Goal: Browse casually

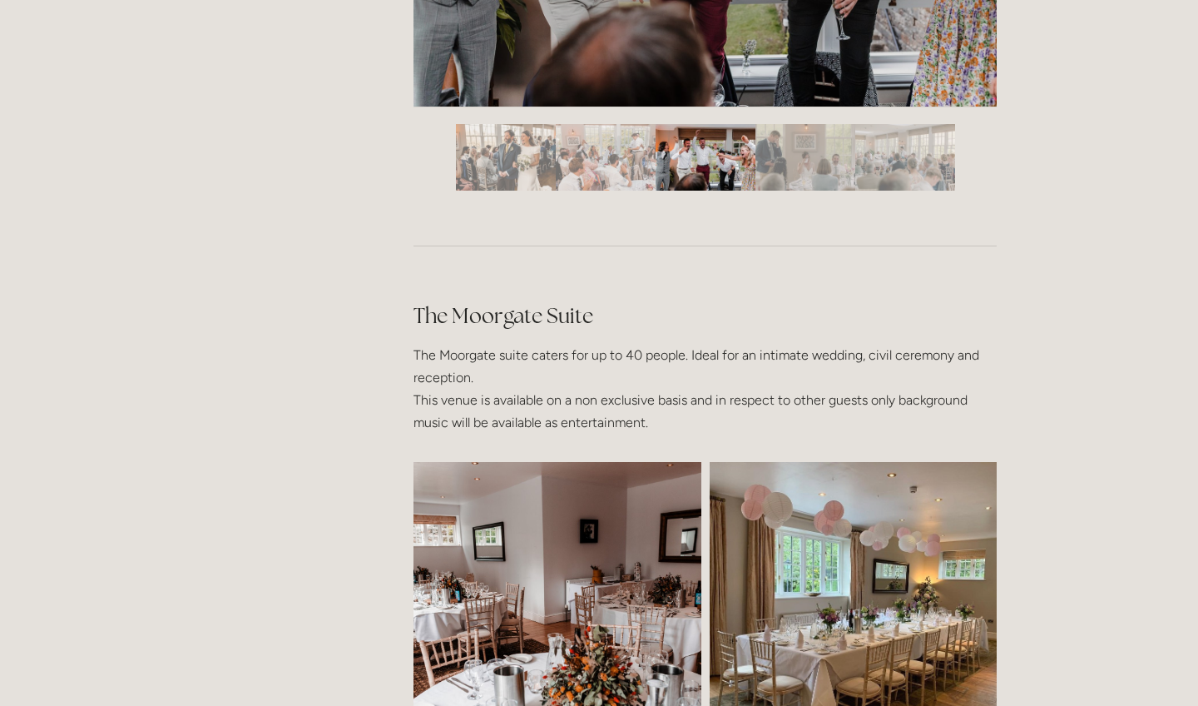
scroll to position [3294, 0]
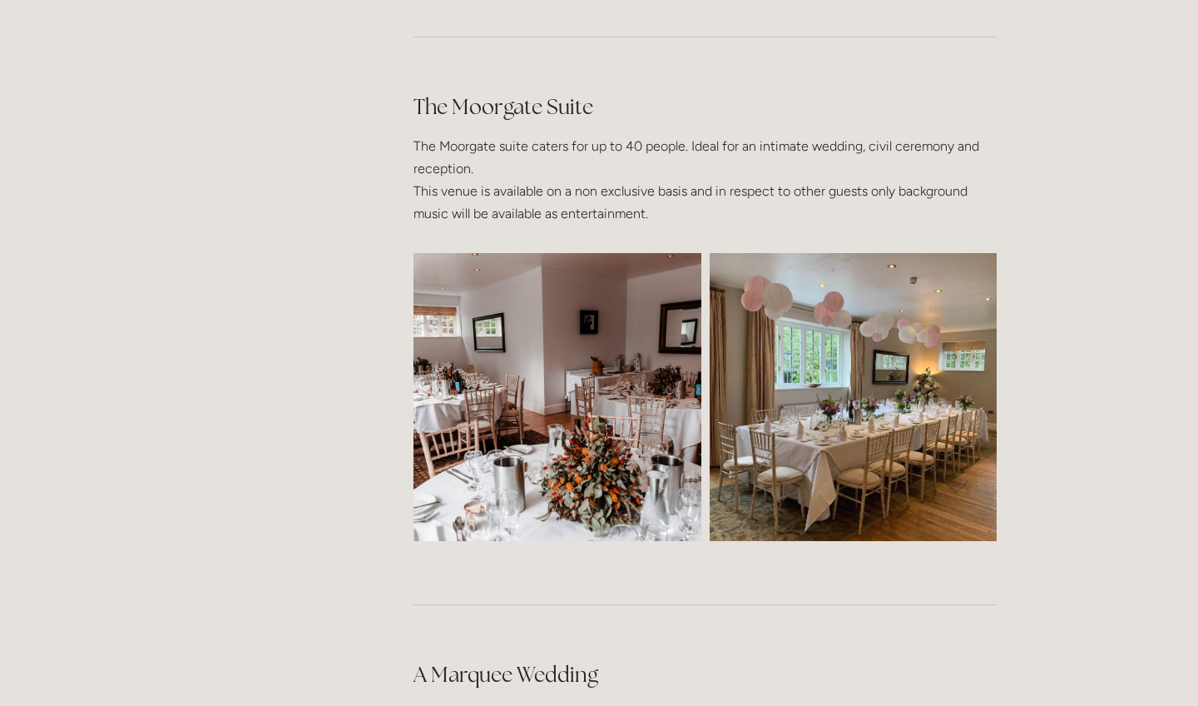
click at [516, 394] on img at bounding box center [558, 397] width 432 height 288
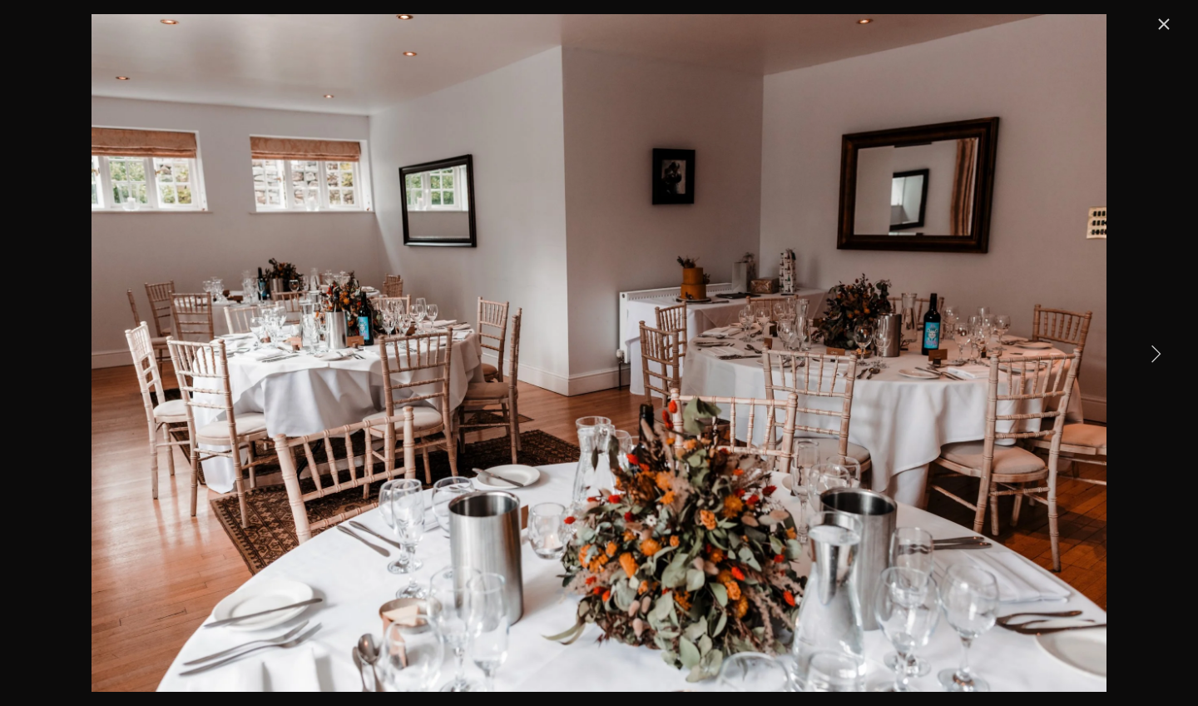
click at [1151, 353] on link "Next Item" at bounding box center [1155, 352] width 37 height 37
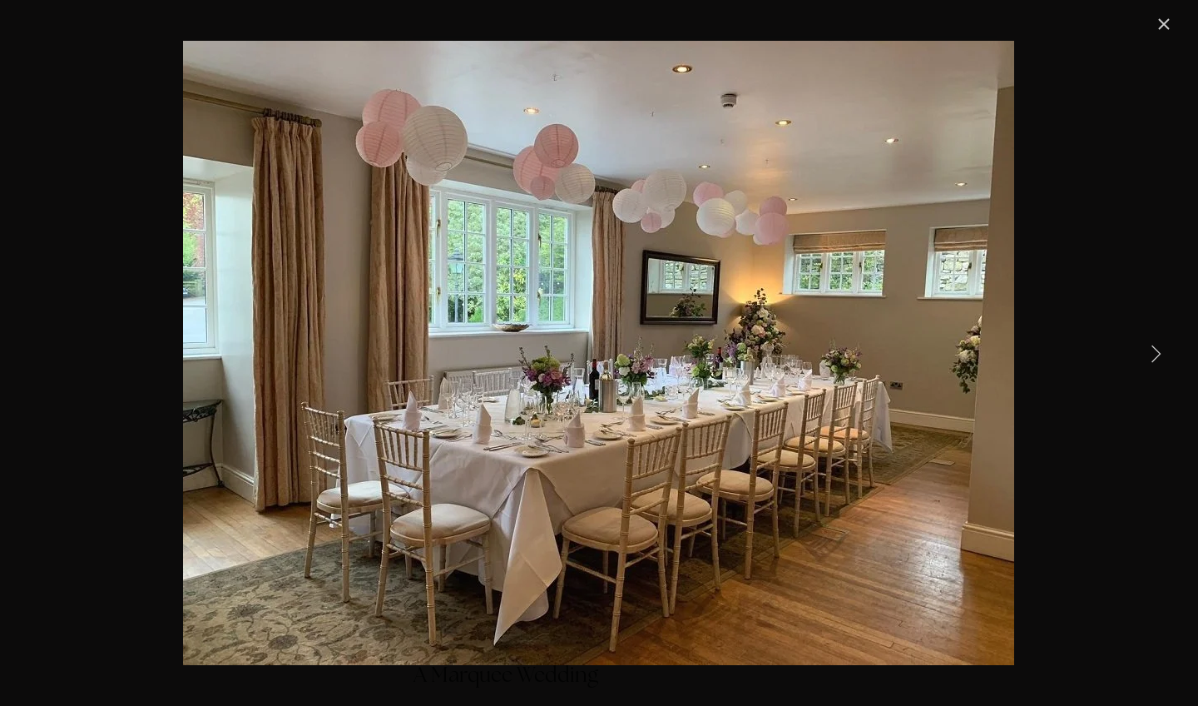
click at [1151, 353] on link "Next Item" at bounding box center [1155, 352] width 37 height 37
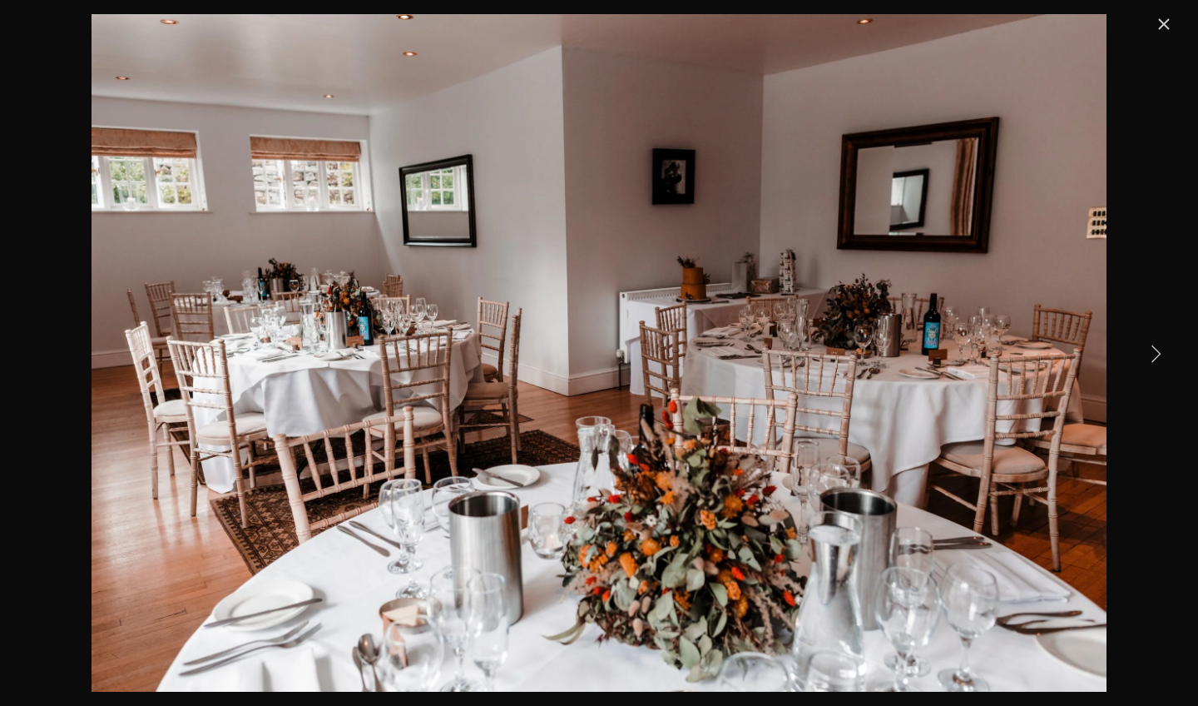
click at [1151, 353] on link "Next Item" at bounding box center [1155, 352] width 37 height 37
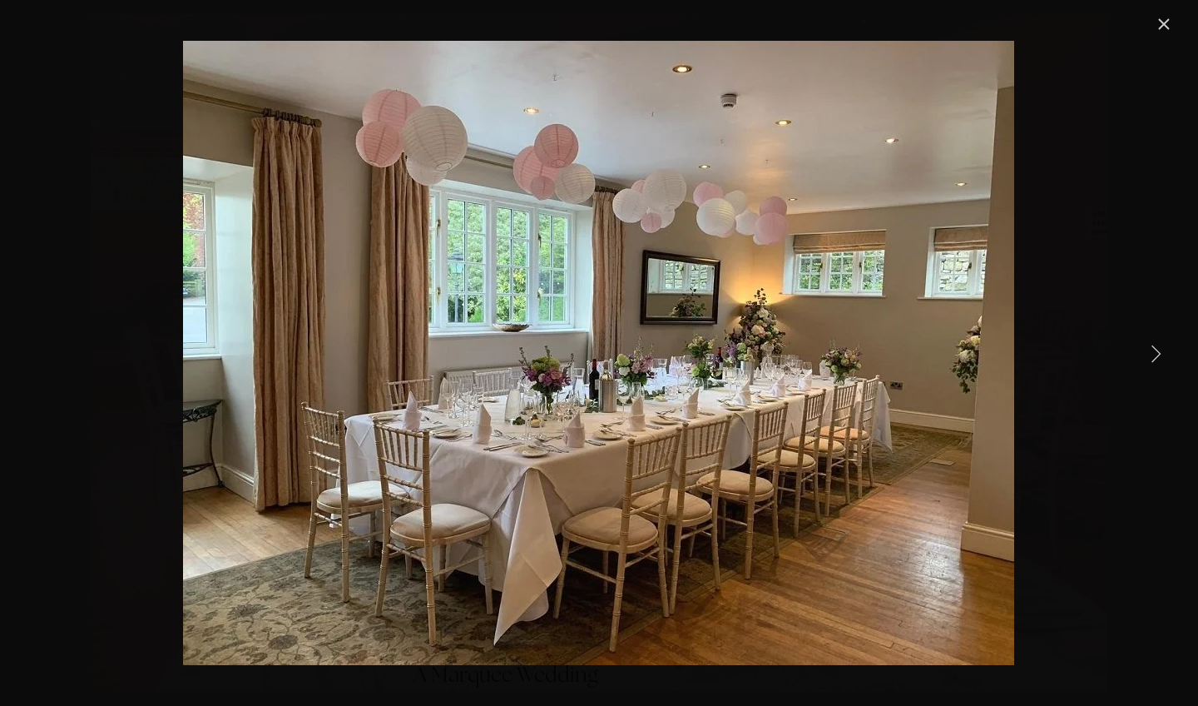
click at [1151, 353] on link "Next Item" at bounding box center [1155, 352] width 37 height 37
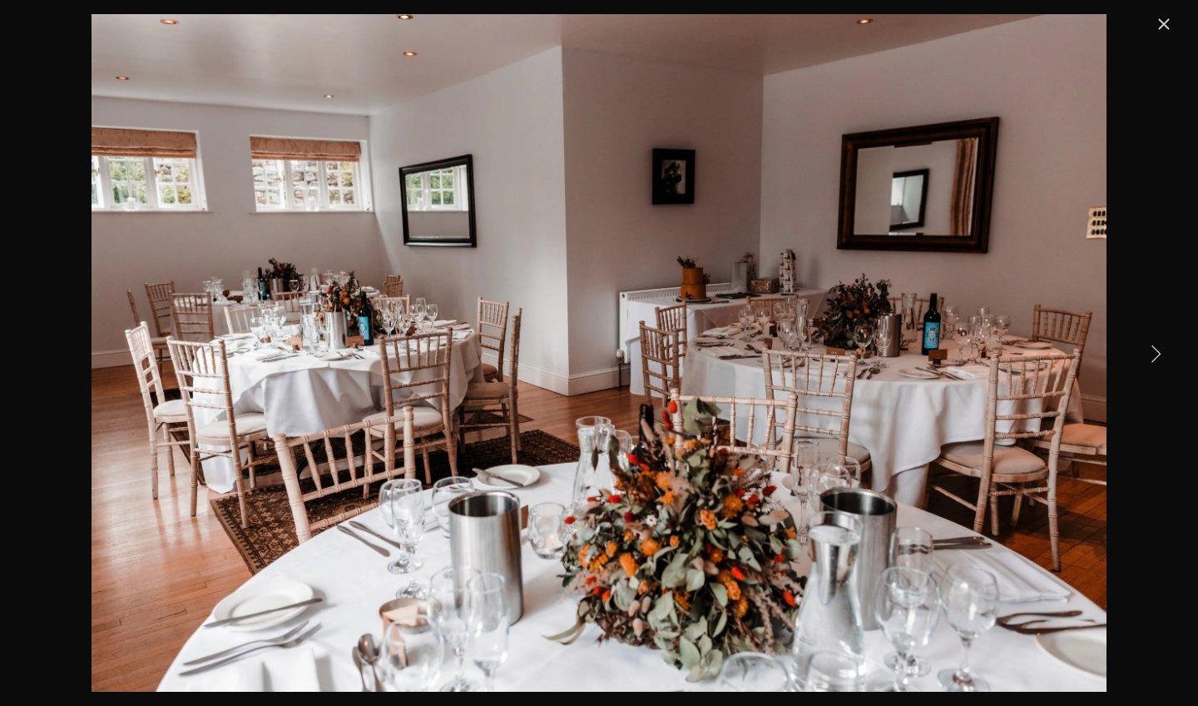
click at [1167, 28] on link "Close" at bounding box center [1164, 24] width 20 height 20
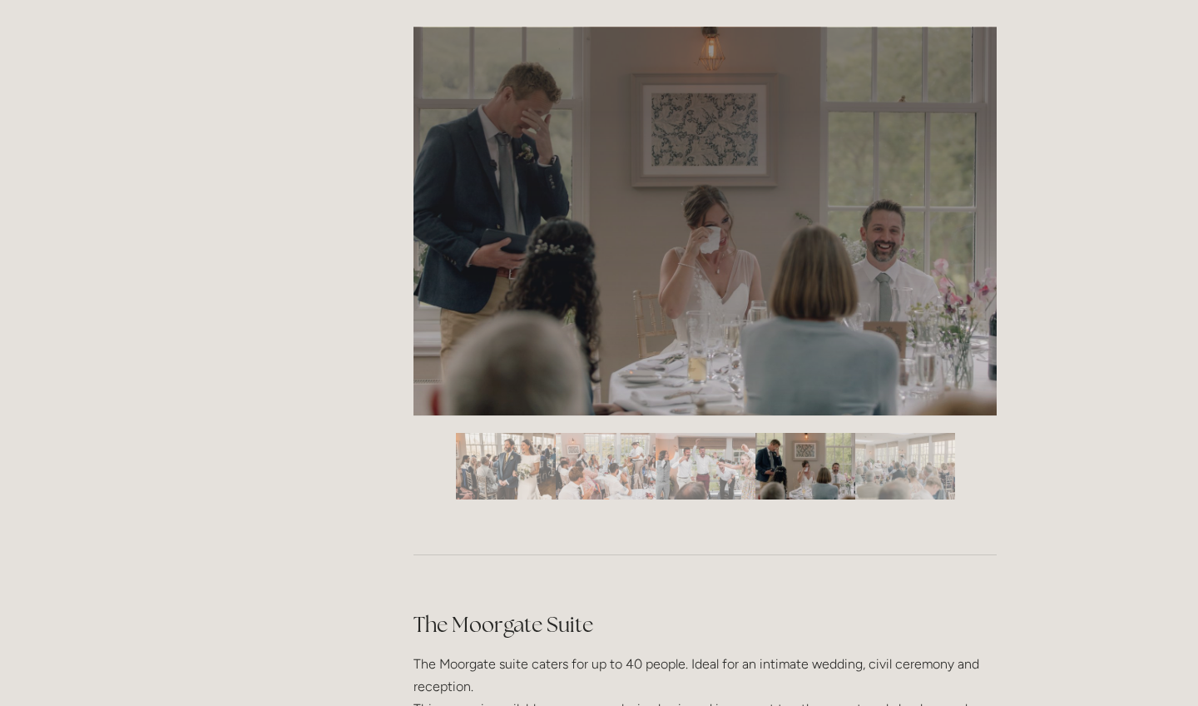
scroll to position [2539, 0]
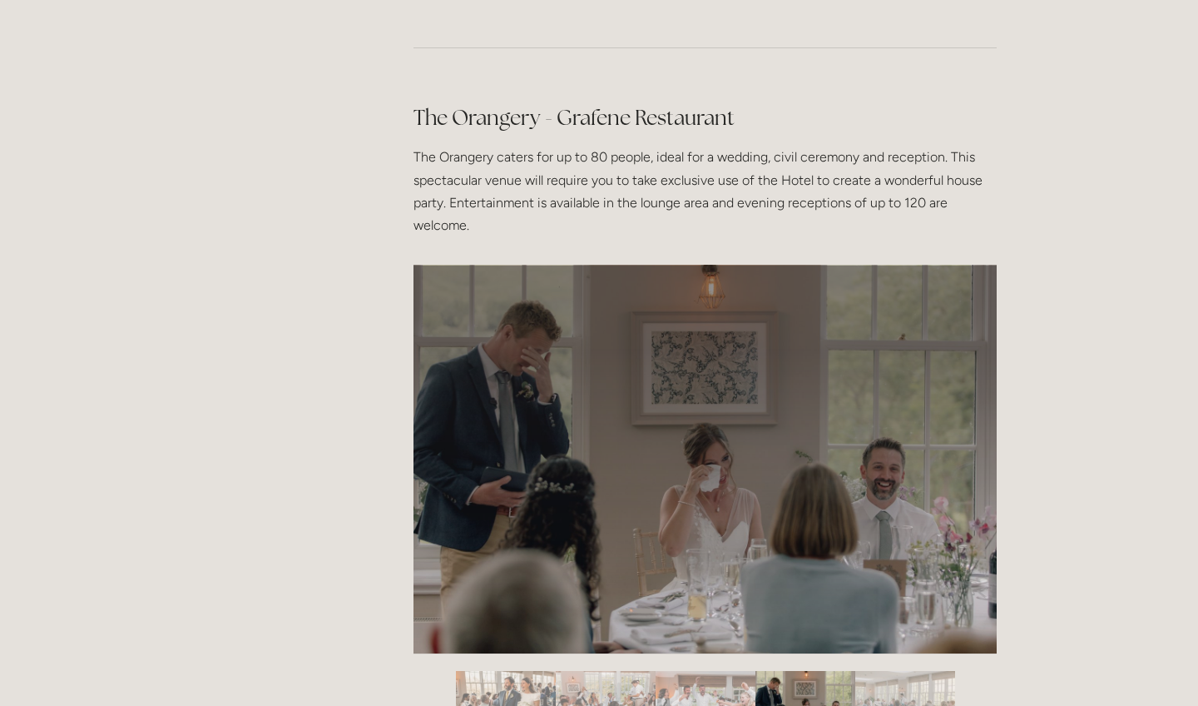
click at [562, 661] on div at bounding box center [705, 661] width 583 height 0
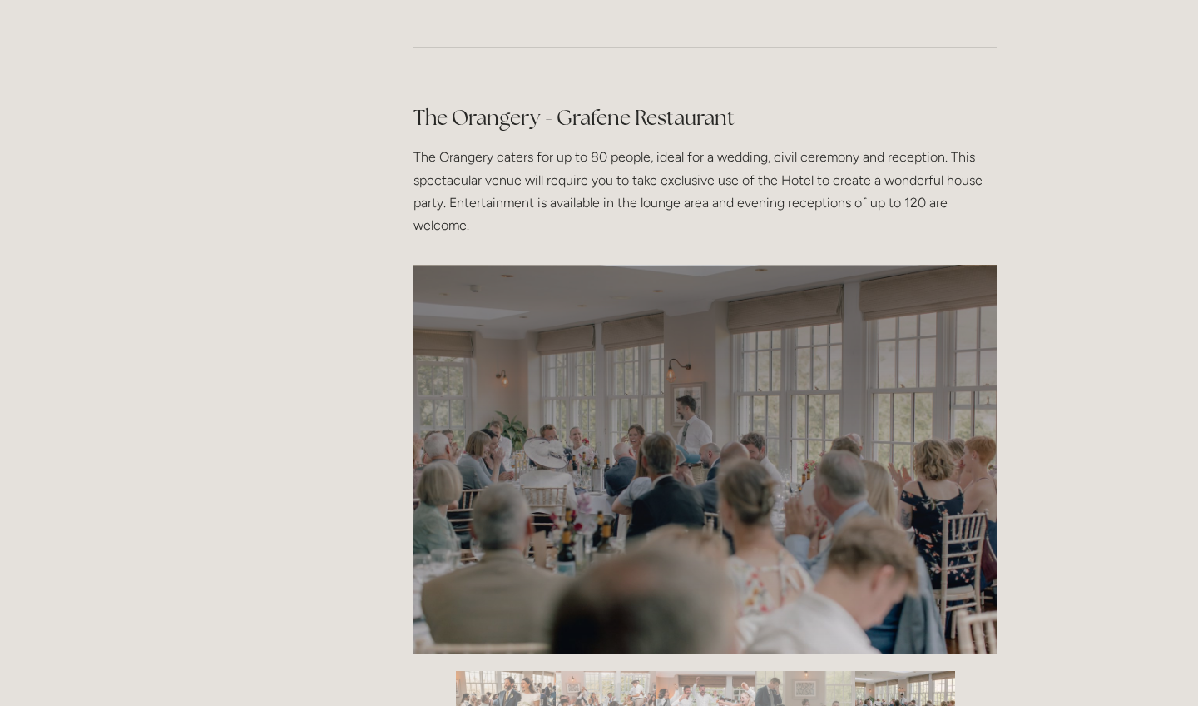
click at [562, 661] on div at bounding box center [705, 661] width 583 height 0
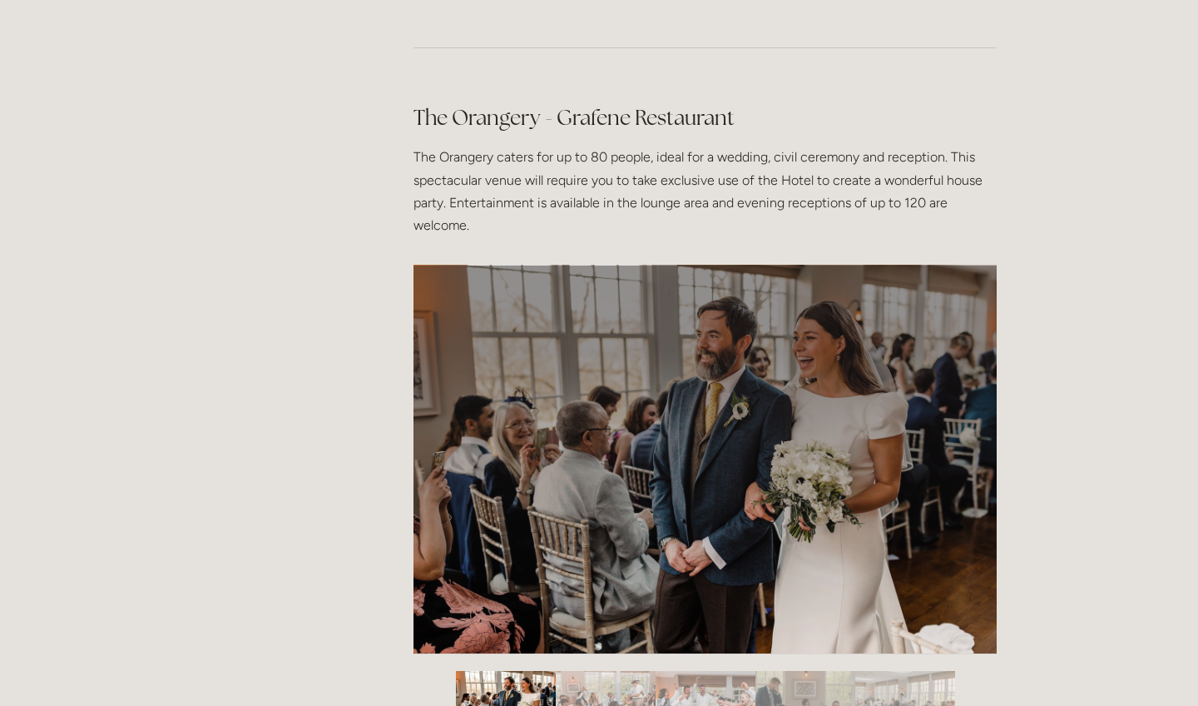
scroll to position [2772, 0]
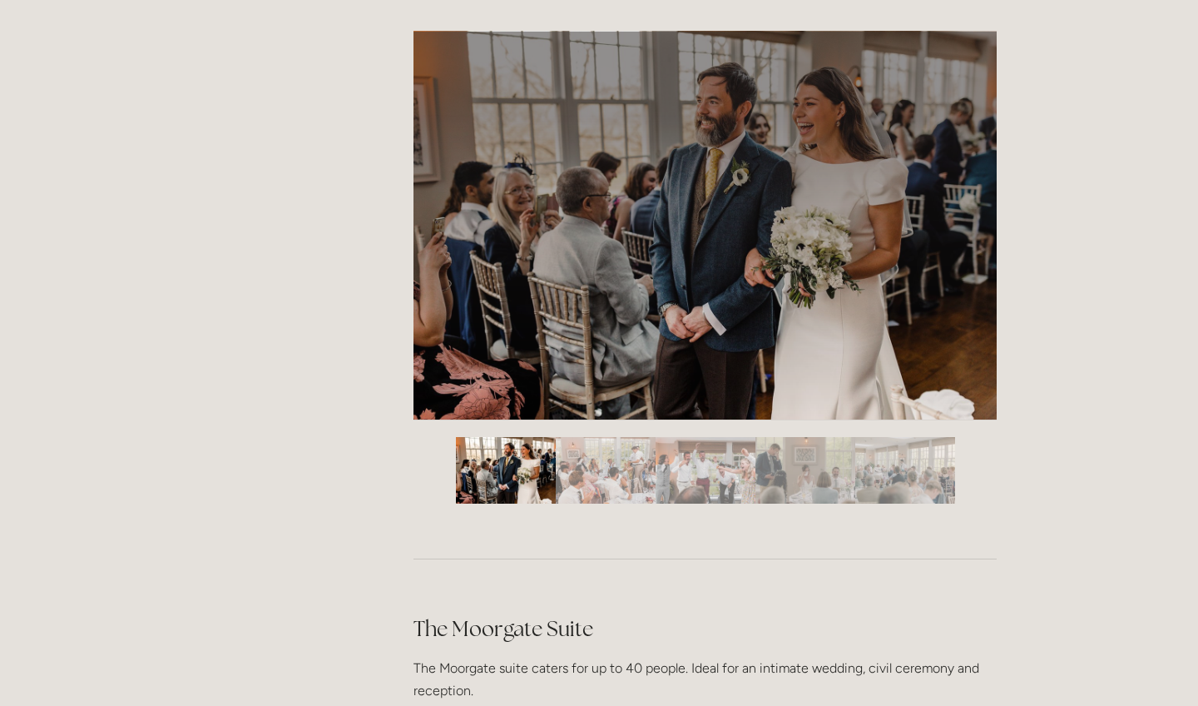
click at [621, 461] on img "Slide 2" at bounding box center [606, 470] width 100 height 67
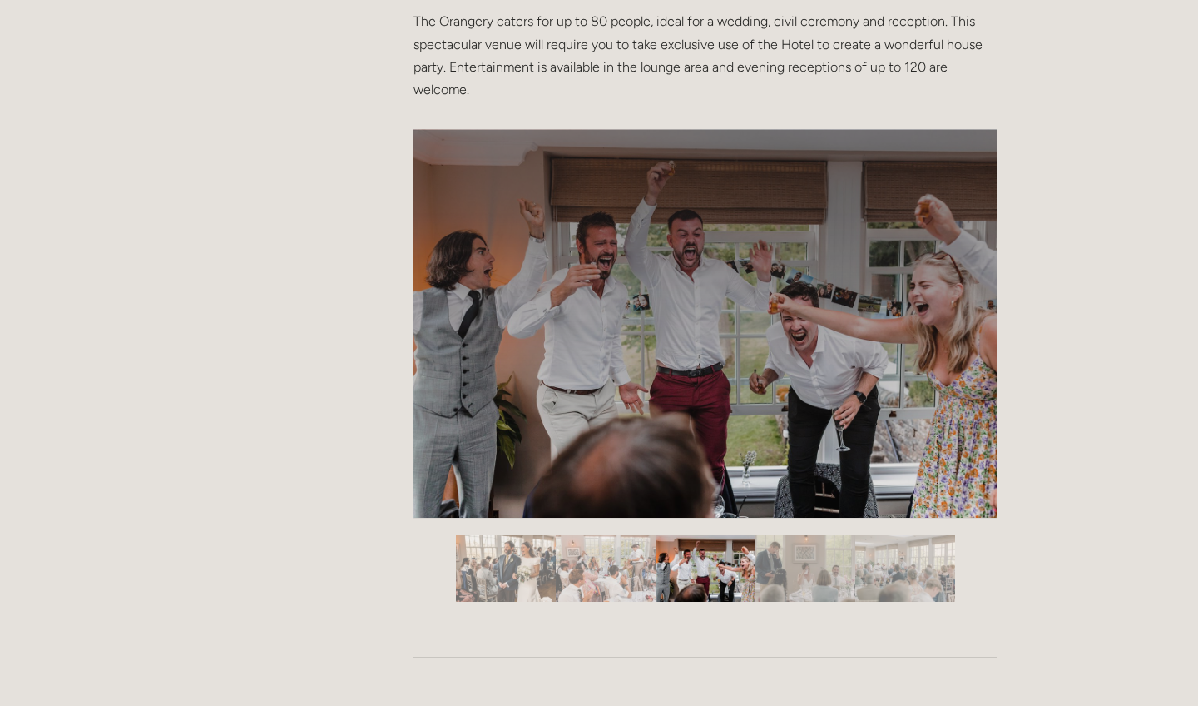
scroll to position [2662, 0]
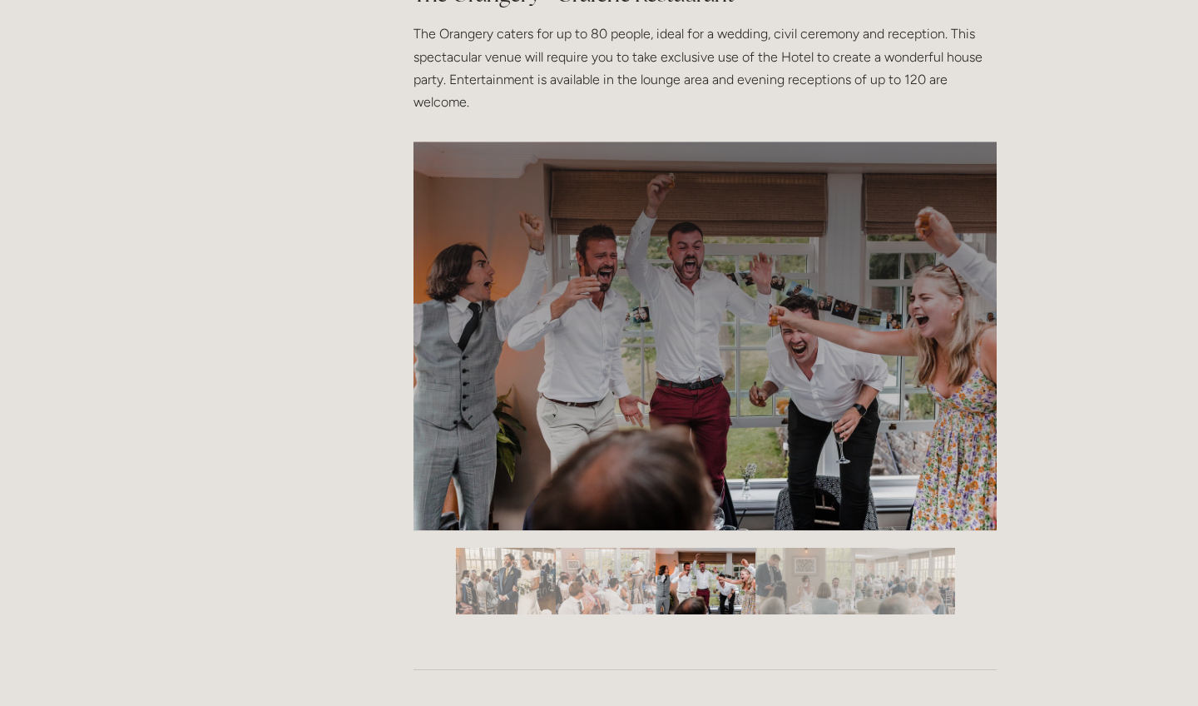
click at [880, 567] on img "Slide 5" at bounding box center [905, 581] width 100 height 67
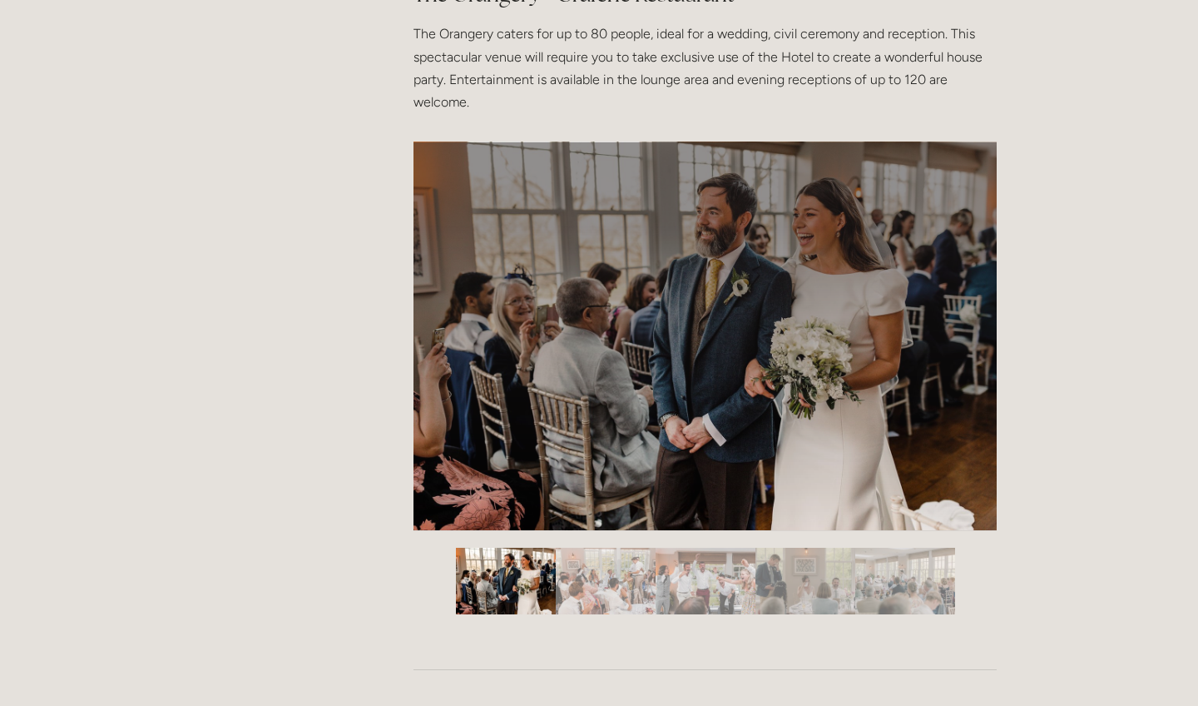
click at [516, 578] on img "Slide 1" at bounding box center [506, 581] width 100 height 67
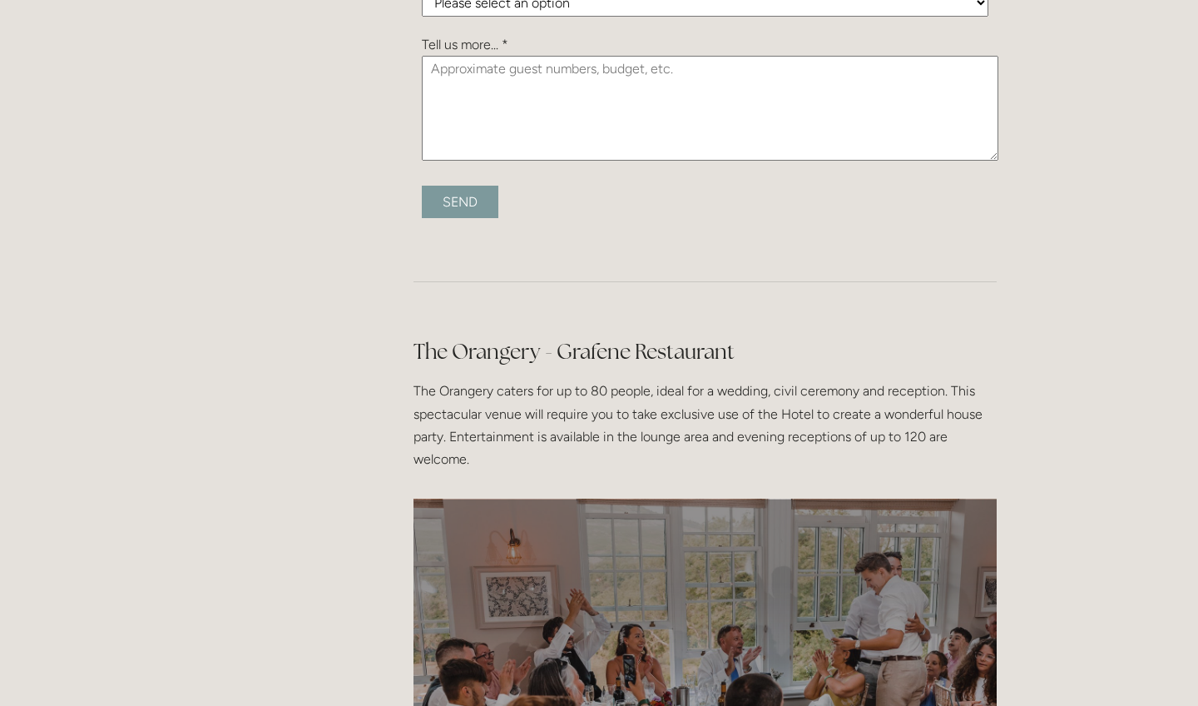
scroll to position [1440, 0]
